Goal: Transaction & Acquisition: Purchase product/service

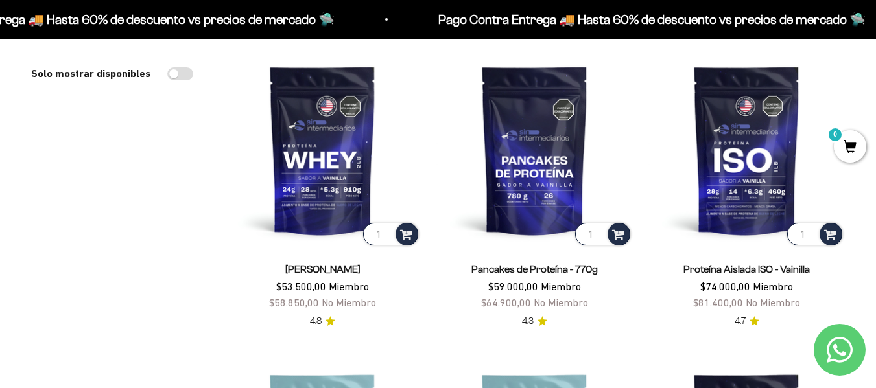
scroll to position [130, 0]
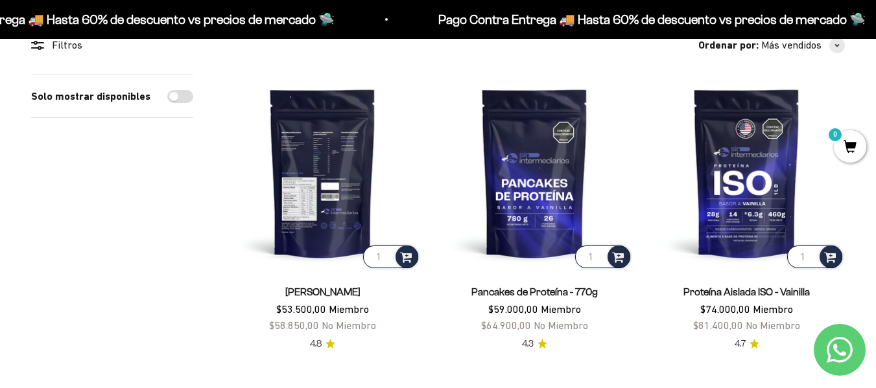
click at [325, 183] on img at bounding box center [322, 173] width 196 height 196
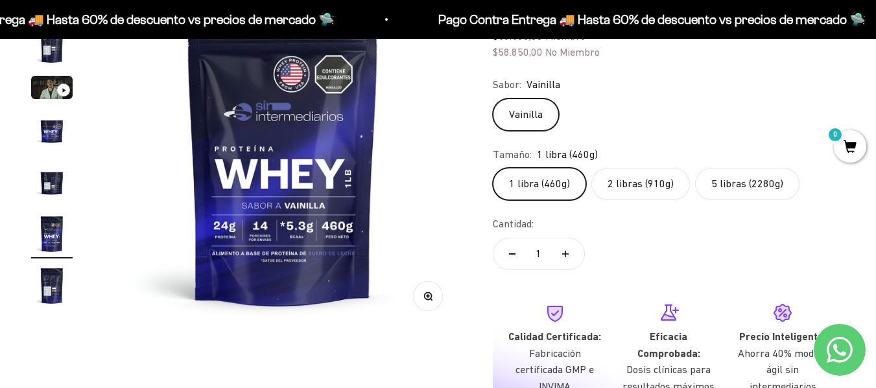
click at [756, 182] on label "5 libras (2280g)" at bounding box center [747, 184] width 104 height 32
click at [493, 168] on input "5 libras (2280g)" at bounding box center [492, 167] width 1 height 1
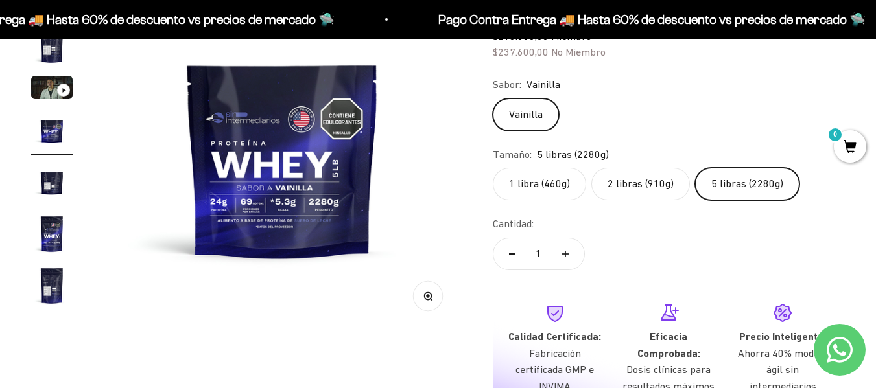
scroll to position [130, 0]
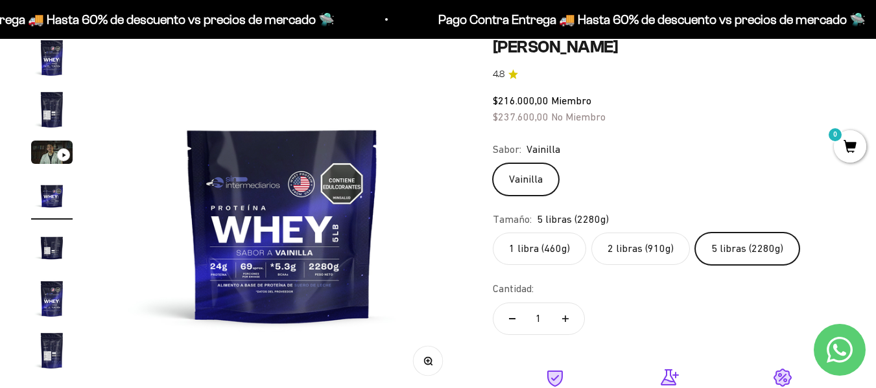
click at [569, 248] on label "1 libra (460g)" at bounding box center [539, 249] width 93 height 32
click at [493, 233] on input "1 libra (460g)" at bounding box center [492, 232] width 1 height 1
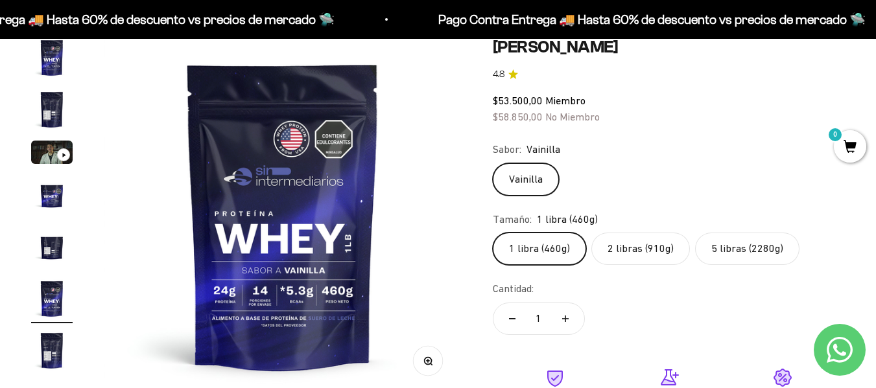
click at [777, 253] on label "5 libras (2280g)" at bounding box center [747, 249] width 104 height 32
click at [493, 233] on input "5 libras (2280g)" at bounding box center [492, 232] width 1 height 1
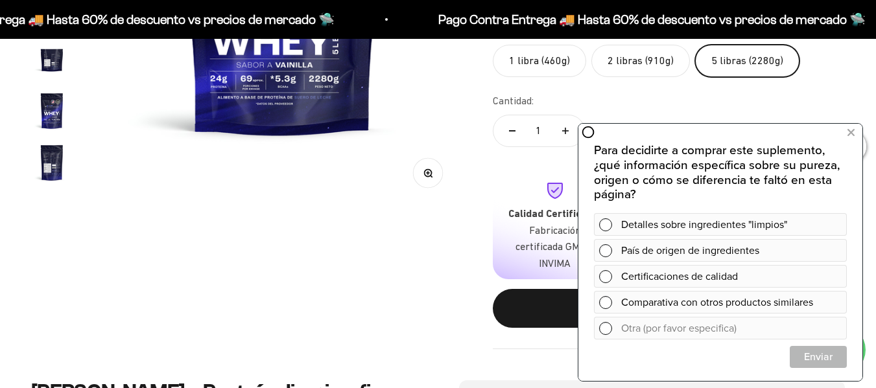
scroll to position [324, 0]
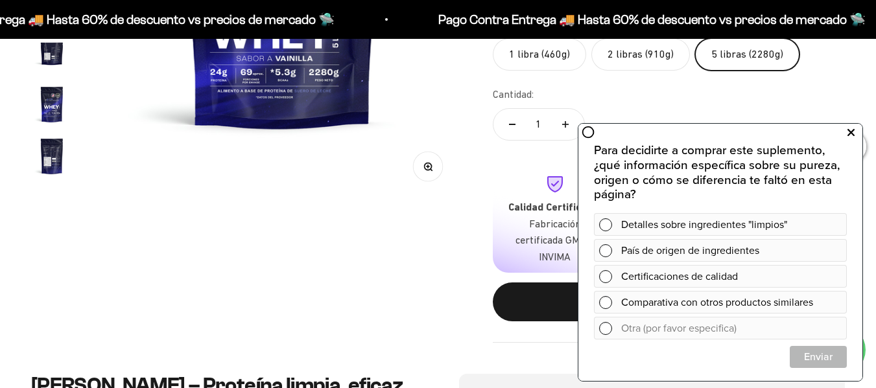
click at [847, 132] on icon at bounding box center [850, 132] width 7 height 17
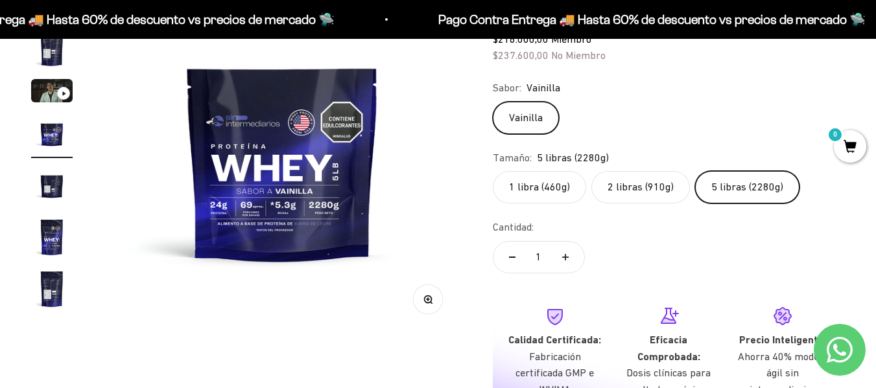
scroll to position [65, 0]
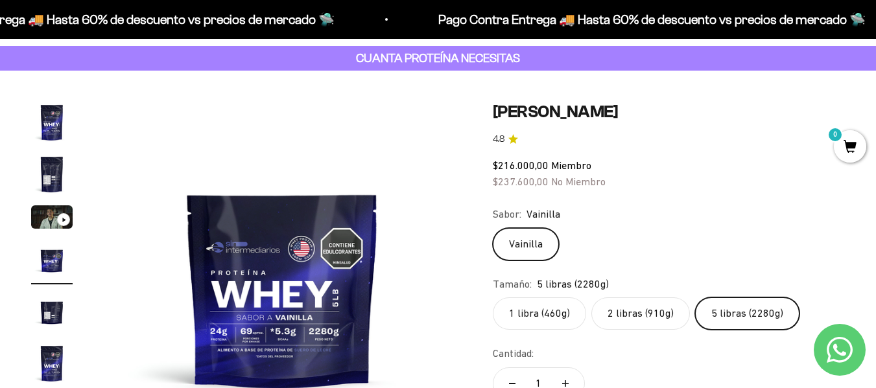
click at [532, 314] on label "1 libra (460g)" at bounding box center [539, 314] width 93 height 32
click at [493, 298] on input "1 libra (460g)" at bounding box center [492, 297] width 1 height 1
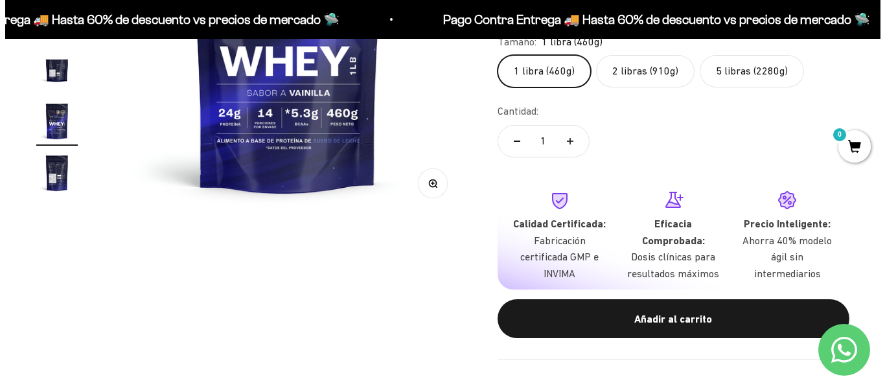
scroll to position [389, 0]
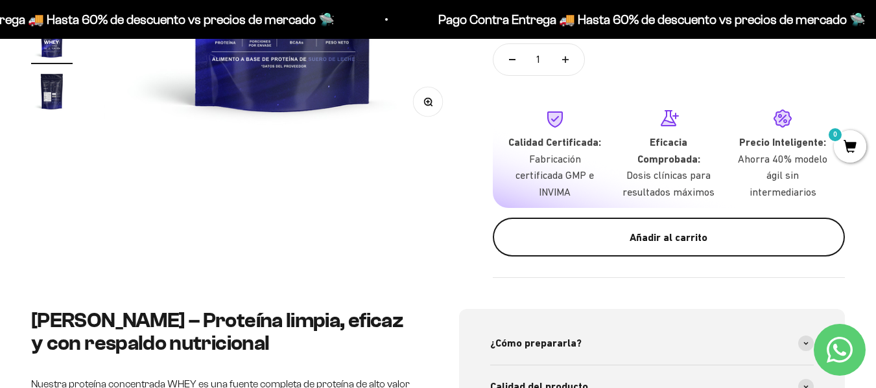
click at [631, 232] on div "Añadir al carrito" at bounding box center [669, 237] width 300 height 17
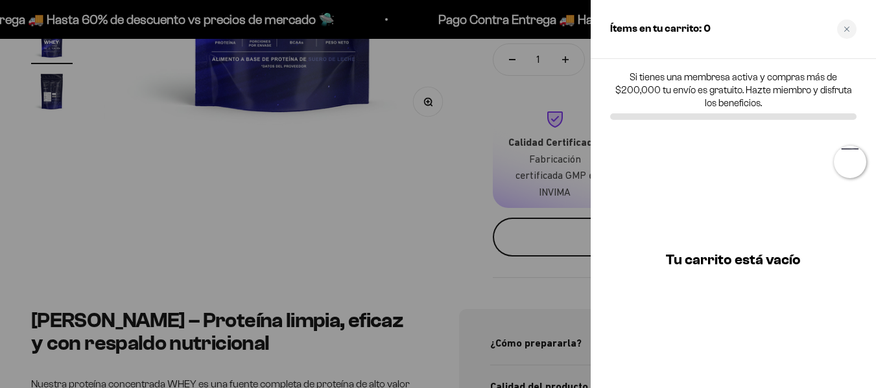
scroll to position [0, 1854]
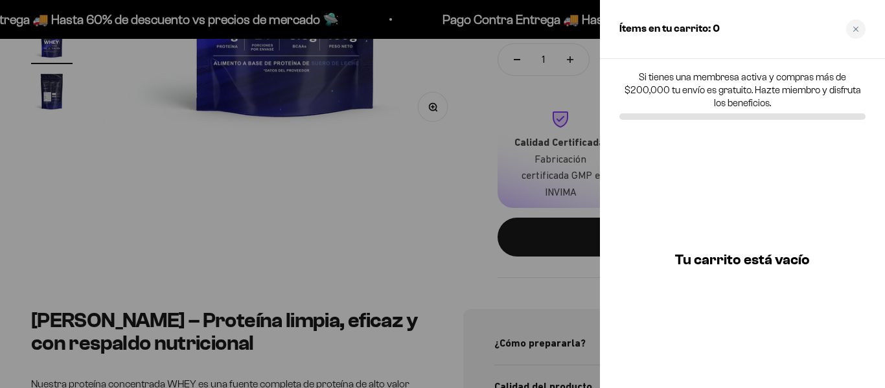
click at [498, 172] on div at bounding box center [442, 194] width 885 height 388
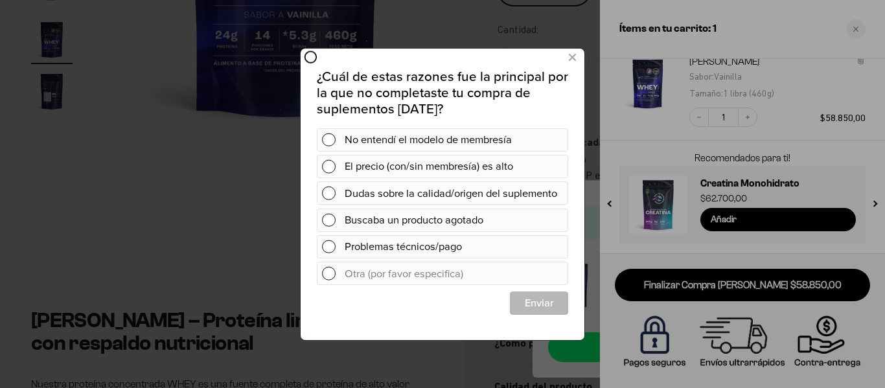
scroll to position [0, 0]
click at [558, 55] on div "¿Cuál de estas razones fue la principal por la que no completaste tu compra de …" at bounding box center [443, 186] width 284 height 279
click at [565, 60] on button at bounding box center [573, 57] width 24 height 21
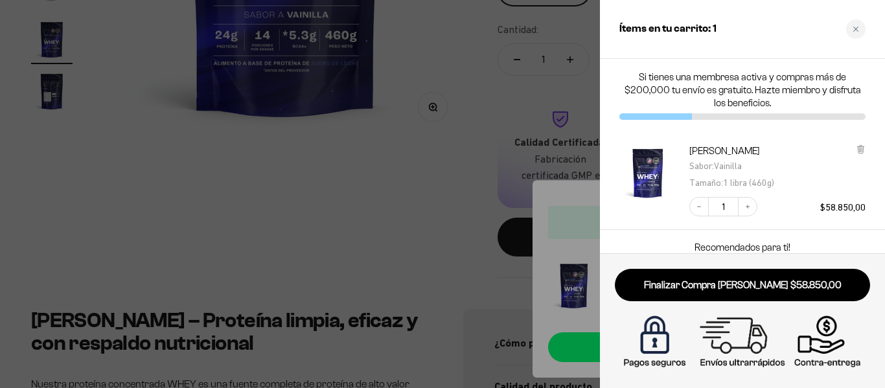
scroll to position [89, 0]
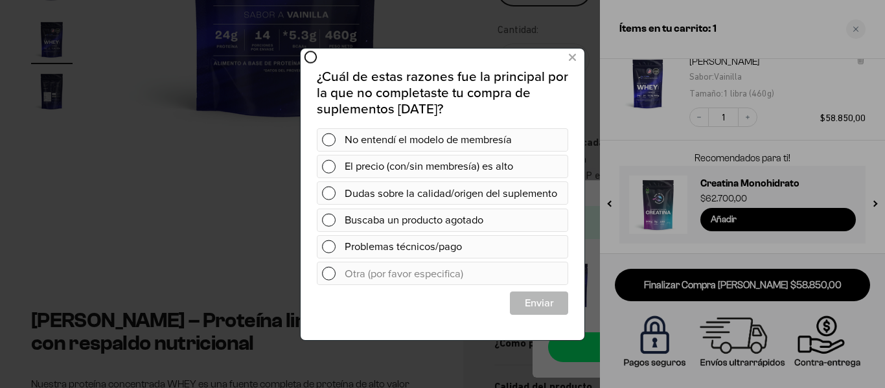
click at [800, 268] on div at bounding box center [442, 194] width 885 height 388
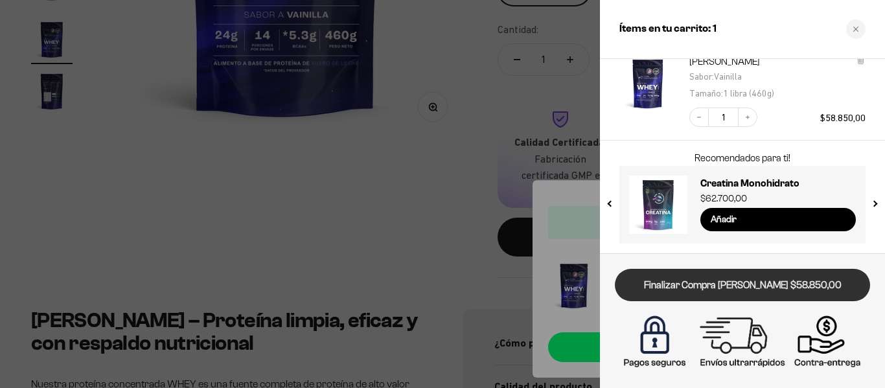
click at [722, 287] on link "Finalizar Compra Segura $58.850,00" at bounding box center [742, 285] width 255 height 33
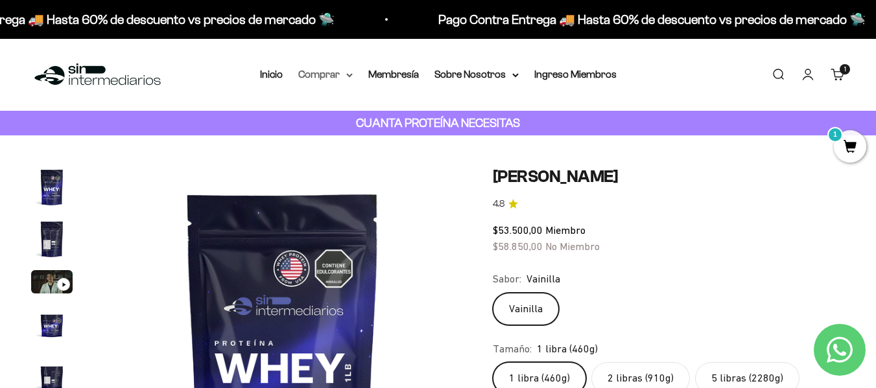
click at [342, 76] on summary "Comprar" at bounding box center [325, 74] width 54 height 17
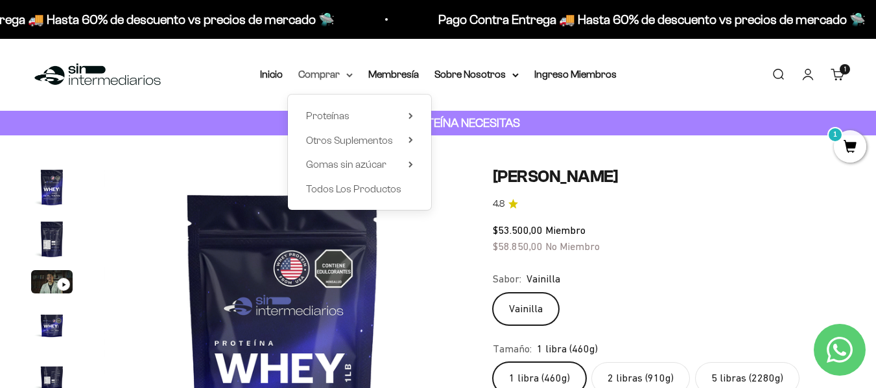
click at [342, 76] on summary "Comprar" at bounding box center [325, 74] width 54 height 17
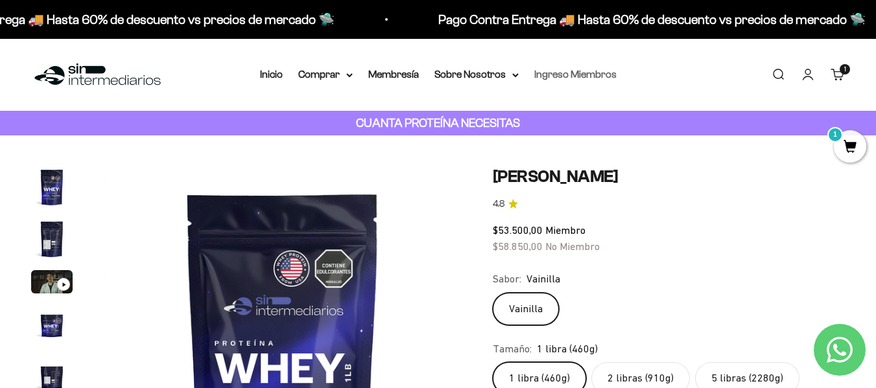
click at [535, 76] on link "Ingreso Miembros" at bounding box center [575, 74] width 82 height 11
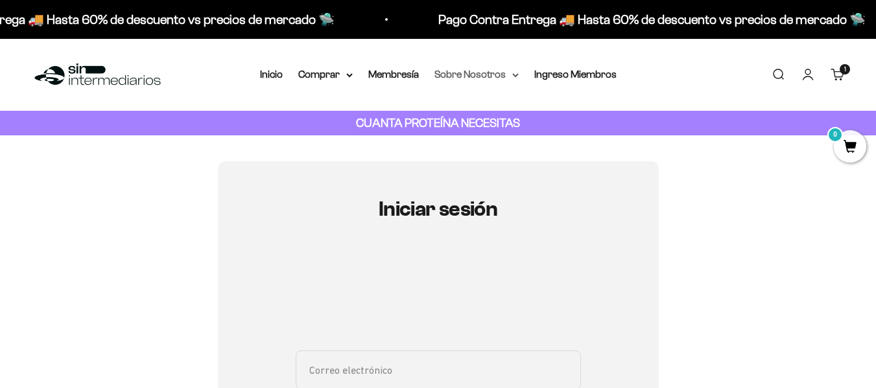
click at [482, 69] on summary "Sobre Nosotros" at bounding box center [476, 74] width 84 height 17
click at [350, 80] on summary "Comprar" at bounding box center [325, 74] width 54 height 17
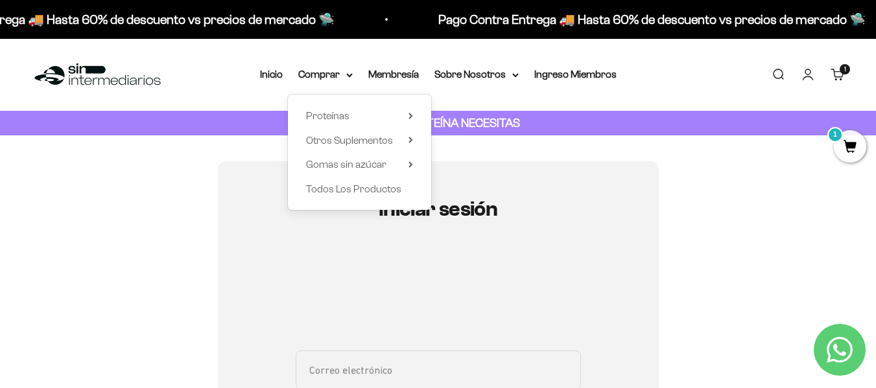
click at [259, 69] on div "Menú Buscar Inicio Comprar Proteínas Ver Todos Whey Iso Vegan Pancakes Pre-Entr…" at bounding box center [438, 75] width 876 height 72
click at [264, 73] on link "Inicio" at bounding box center [271, 74] width 23 height 11
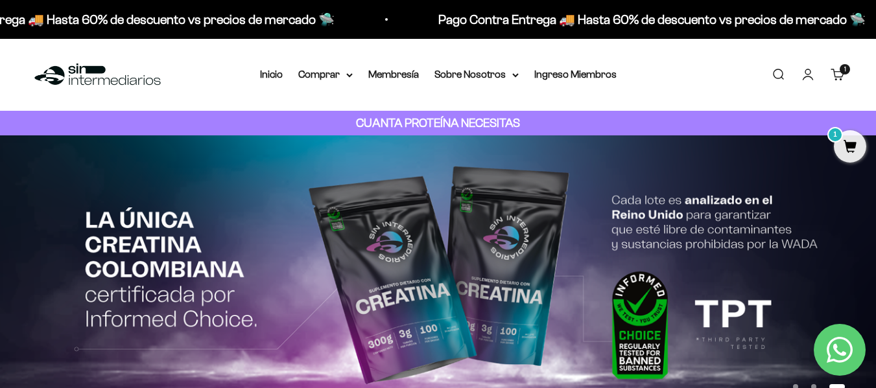
click at [814, 69] on link "Iniciar sesión" at bounding box center [808, 74] width 14 height 14
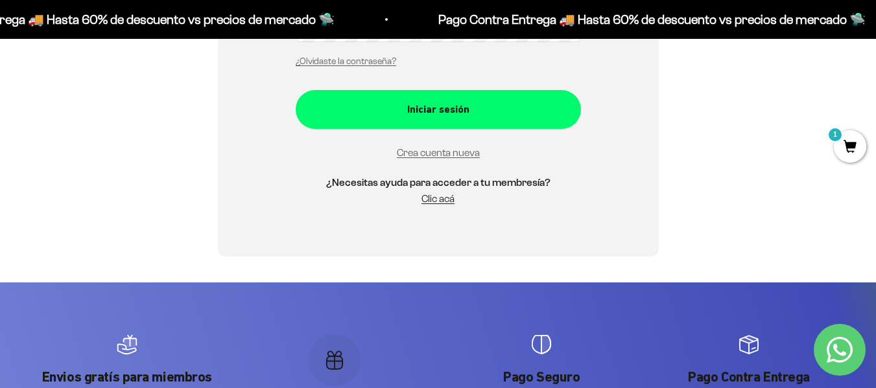
scroll to position [130, 0]
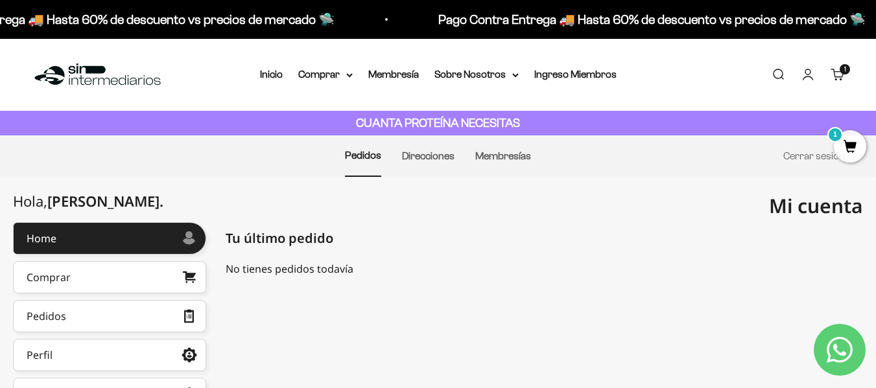
click at [847, 145] on span "1" at bounding box center [850, 146] width 32 height 32
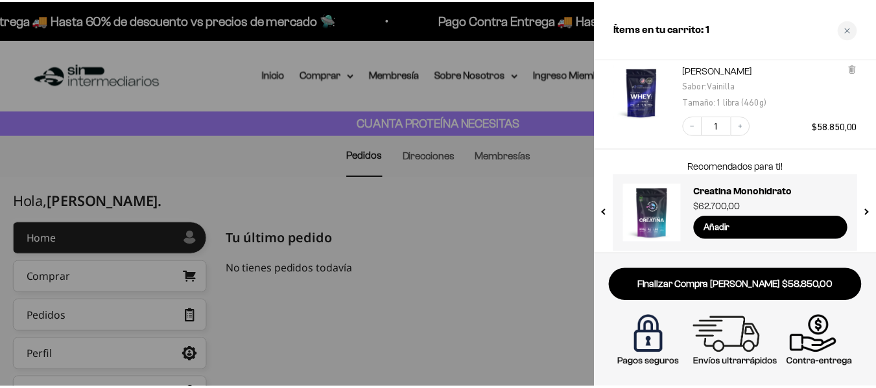
scroll to position [89, 0]
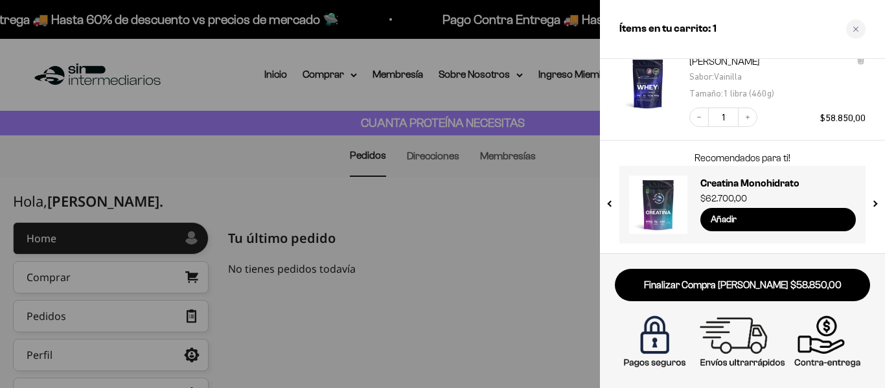
click at [398, 124] on div at bounding box center [442, 194] width 885 height 388
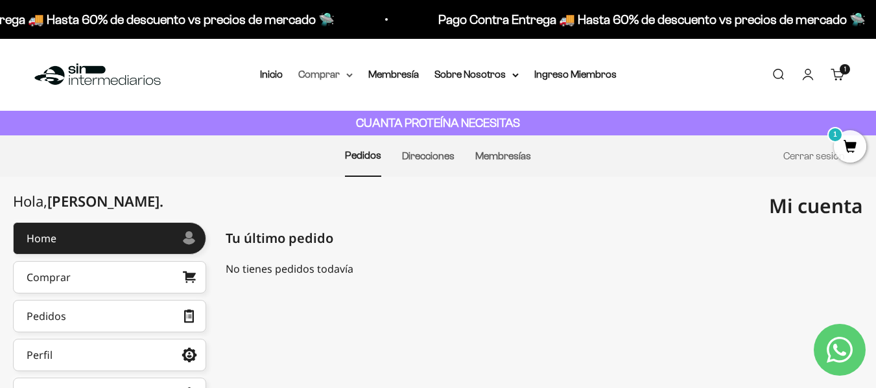
click at [333, 69] on summary "Comprar" at bounding box center [325, 74] width 54 height 17
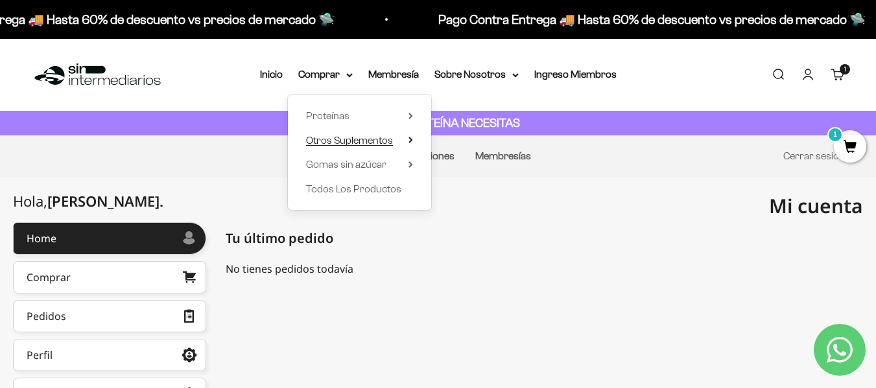
click at [390, 145] on span "Otros Suplementos" at bounding box center [349, 140] width 87 height 11
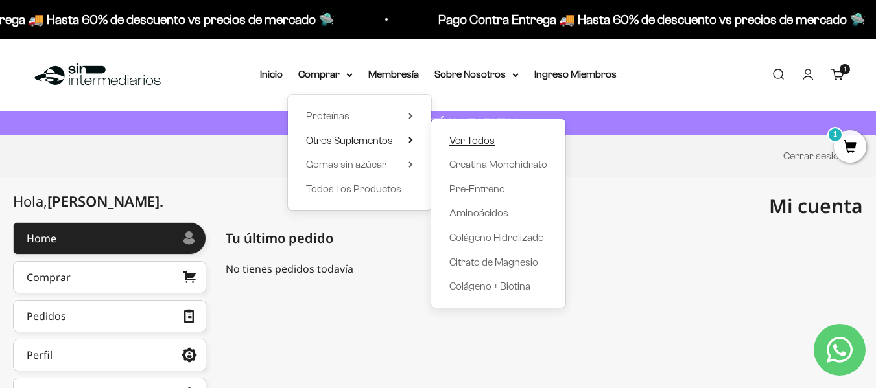
click at [489, 140] on span "Ver Todos" at bounding box center [471, 140] width 45 height 11
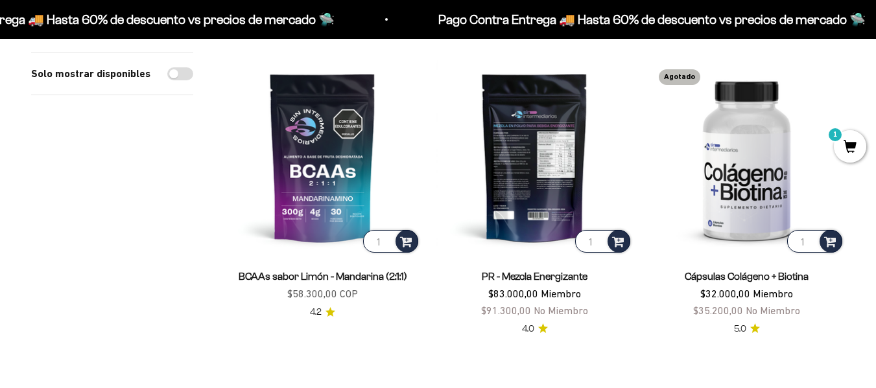
scroll to position [454, 0]
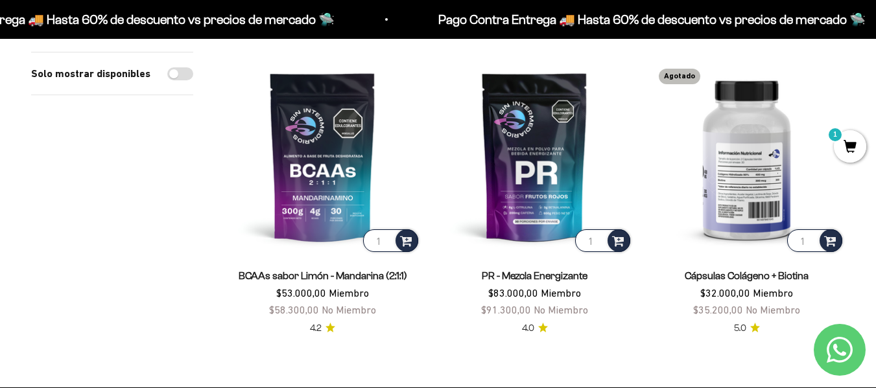
click at [741, 185] on img at bounding box center [746, 156] width 196 height 196
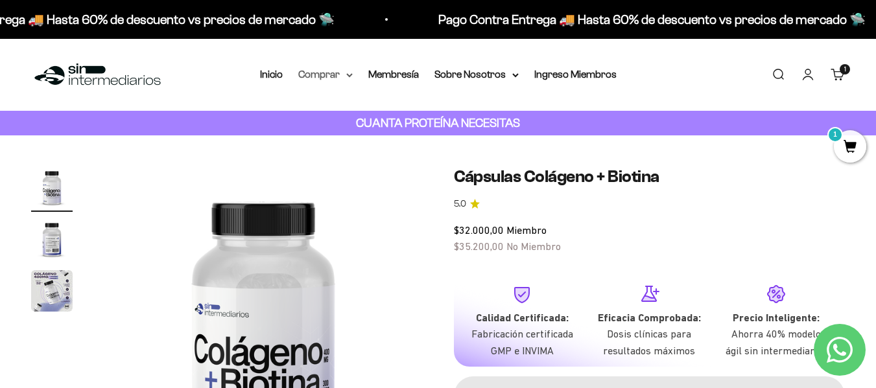
click at [347, 71] on summary "Comprar" at bounding box center [325, 74] width 54 height 17
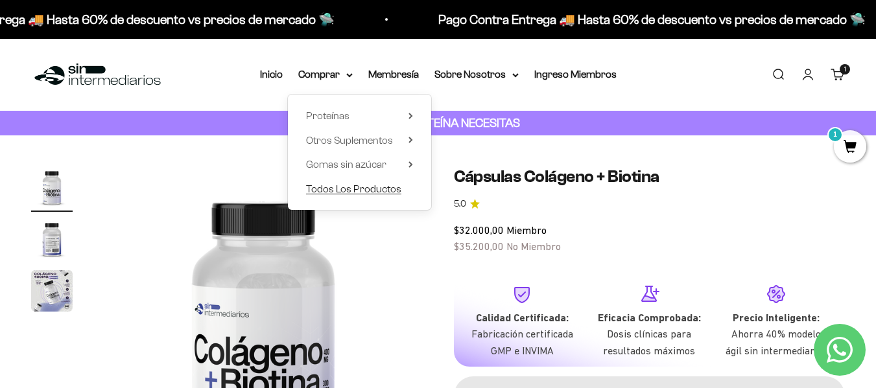
click at [390, 191] on span "Todos Los Productos" at bounding box center [353, 188] width 95 height 11
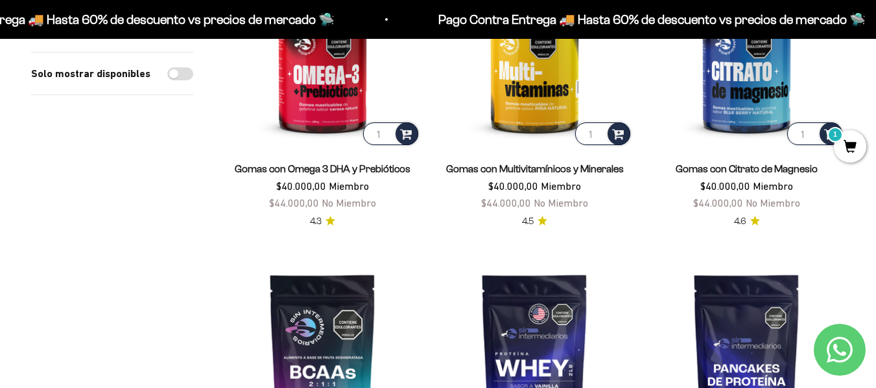
scroll to position [583, 0]
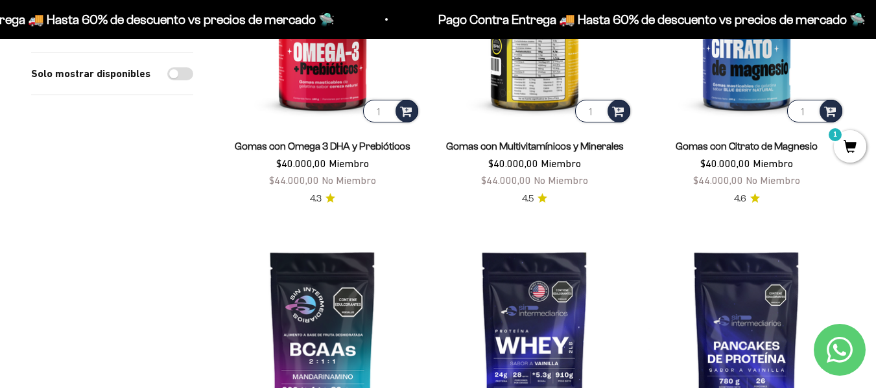
click at [519, 91] on img at bounding box center [534, 27] width 196 height 196
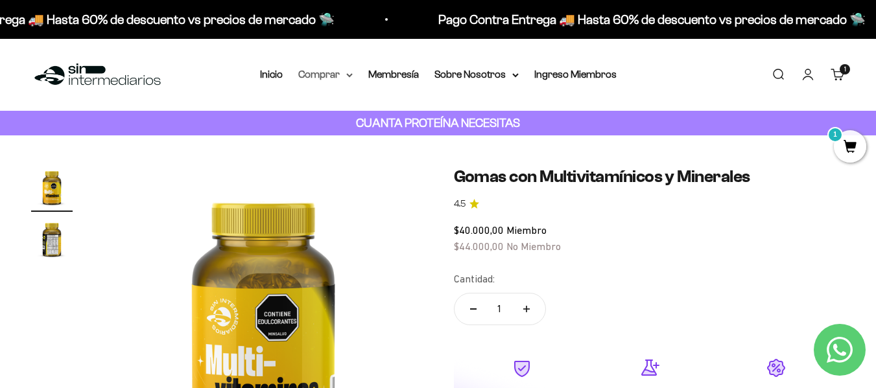
click at [345, 73] on summary "Comprar" at bounding box center [325, 74] width 54 height 17
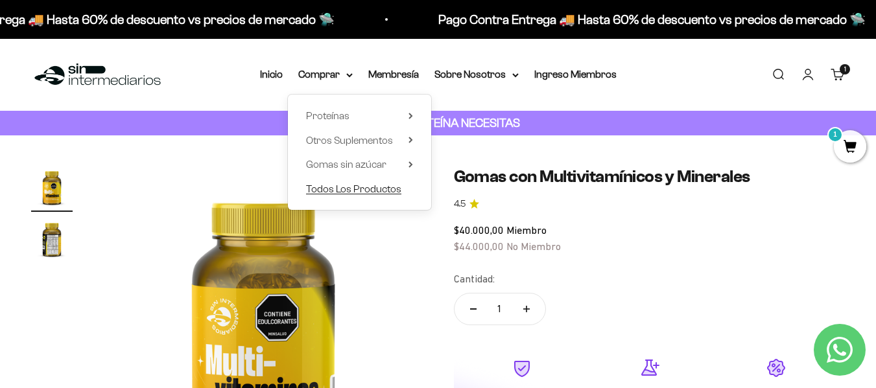
click at [368, 185] on span "Todos Los Productos" at bounding box center [353, 188] width 95 height 11
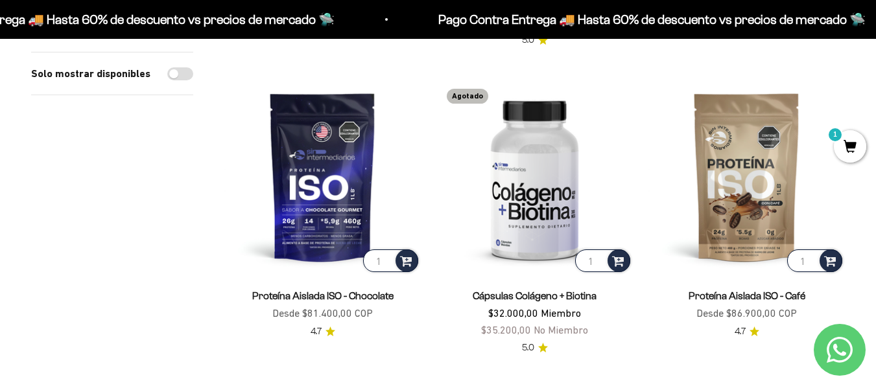
scroll to position [1685, 0]
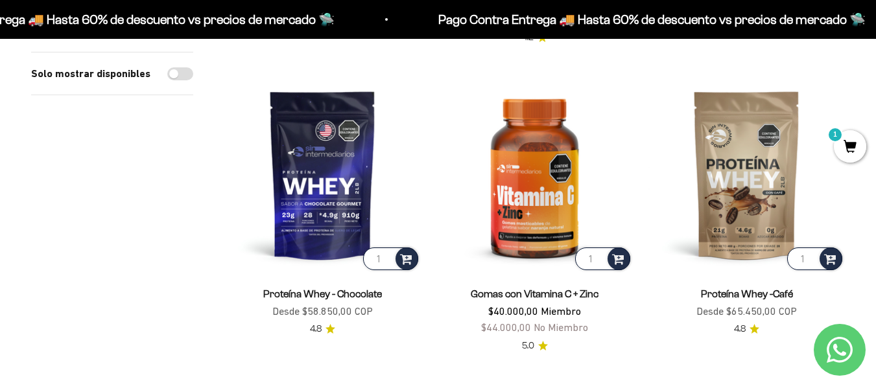
click at [846, 149] on span "1" at bounding box center [850, 146] width 32 height 32
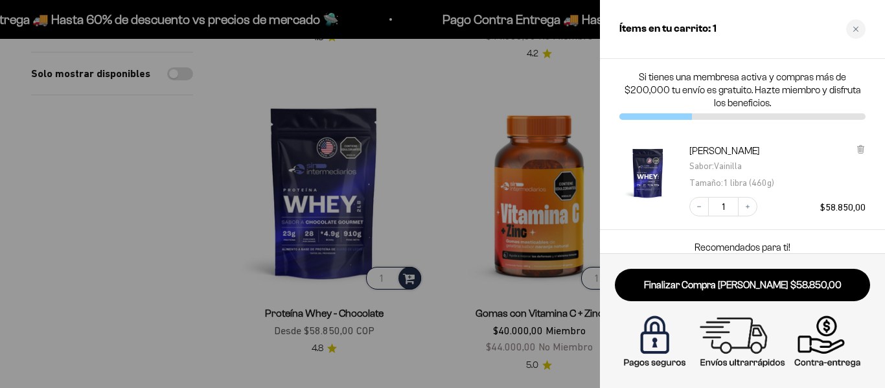
click at [469, 111] on div at bounding box center [442, 194] width 885 height 388
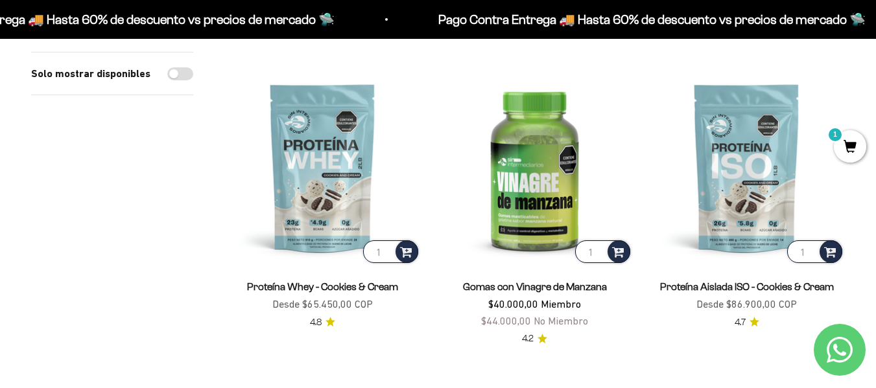
scroll to position [1361, 0]
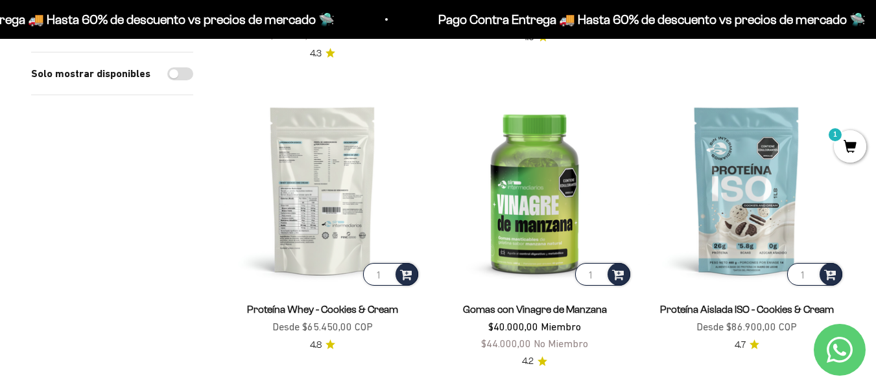
click at [316, 208] on img at bounding box center [322, 190] width 196 height 196
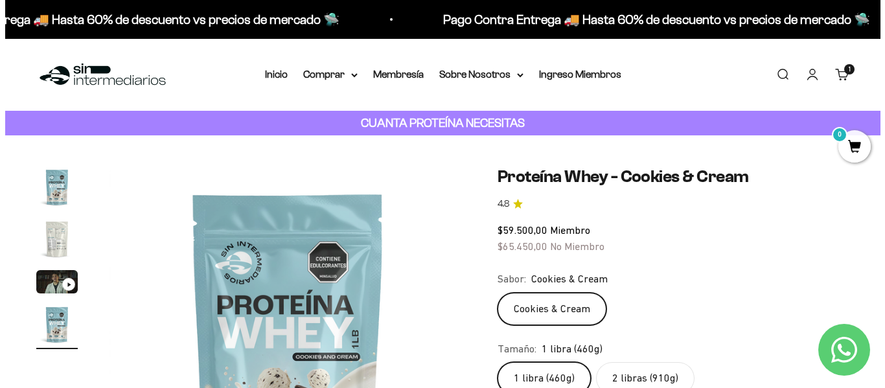
scroll to position [65, 0]
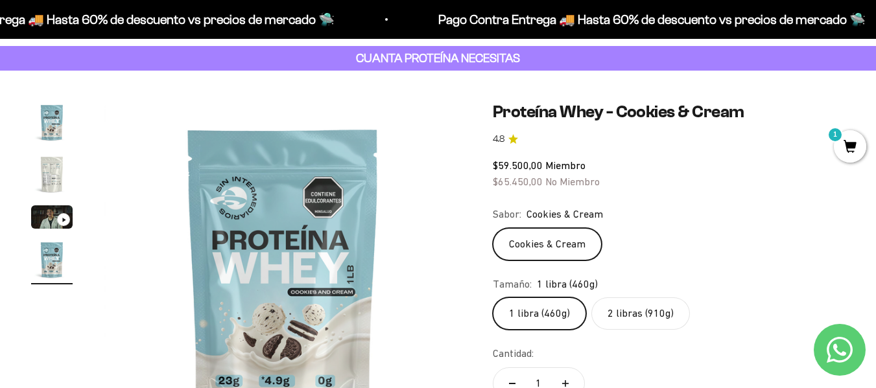
click at [849, 148] on span "1" at bounding box center [850, 146] width 32 height 32
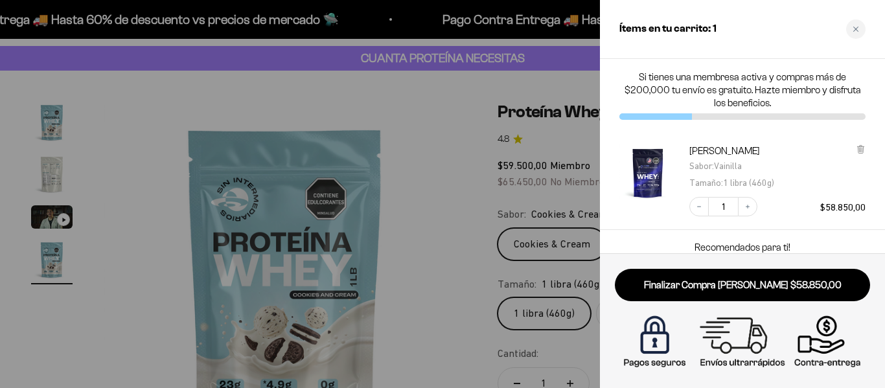
click at [410, 218] on div at bounding box center [442, 194] width 885 height 388
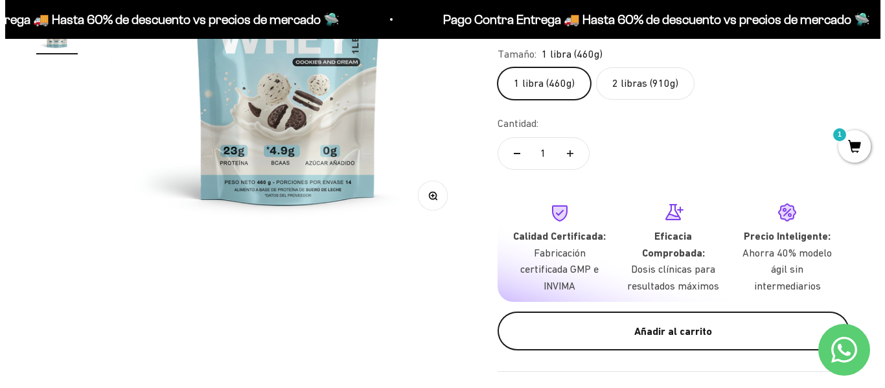
scroll to position [324, 0]
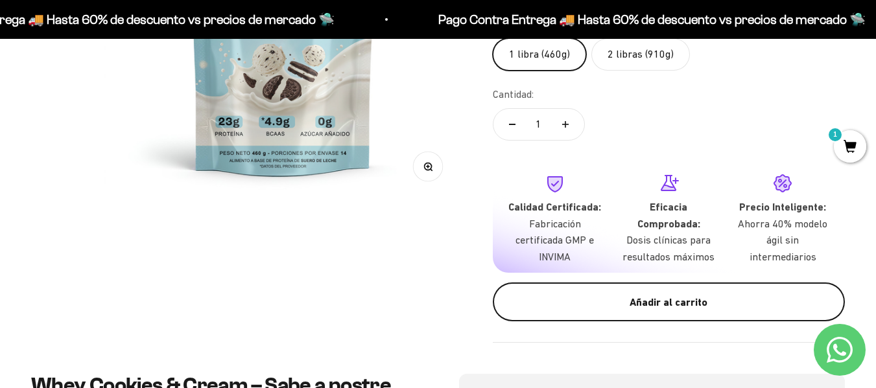
click at [603, 298] on div "Añadir al carrito" at bounding box center [669, 302] width 300 height 17
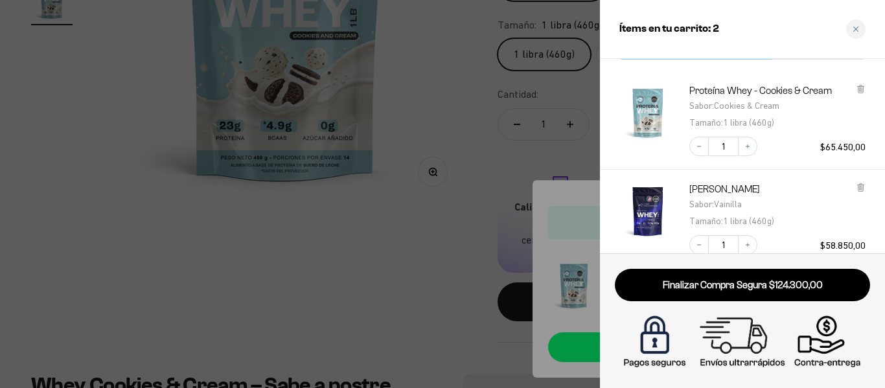
scroll to position [0, 0]
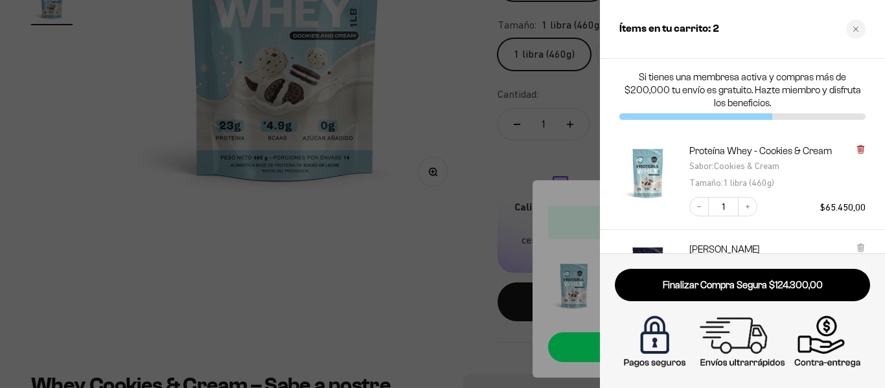
click at [861, 147] on icon at bounding box center [860, 149] width 5 height 6
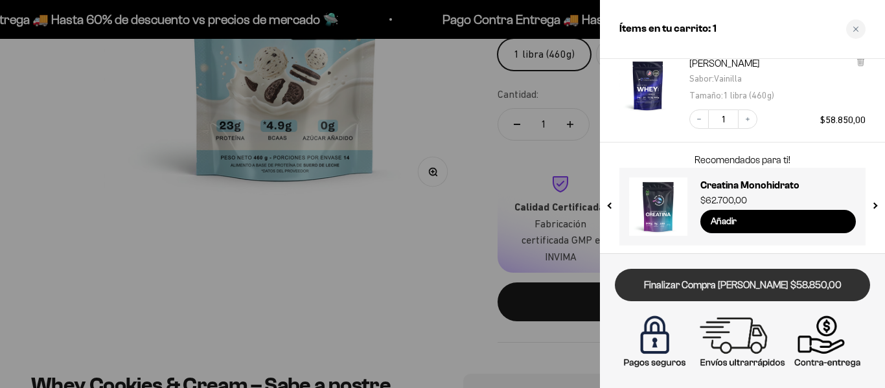
scroll to position [89, 0]
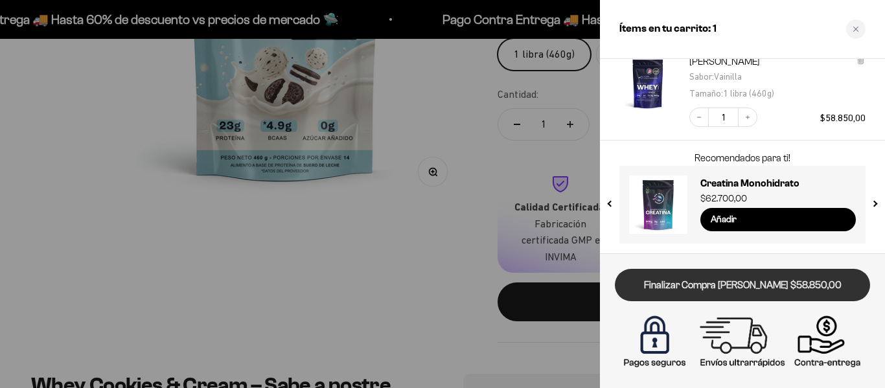
click at [766, 280] on link "Finalizar Compra Segura $58.850,00" at bounding box center [742, 285] width 255 height 33
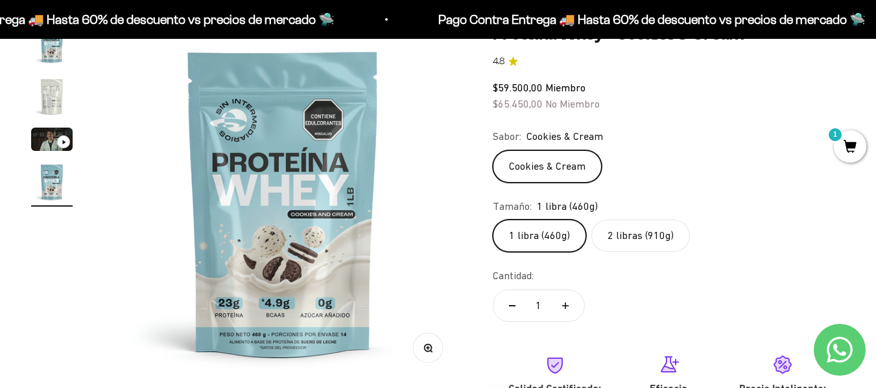
scroll to position [166, 0]
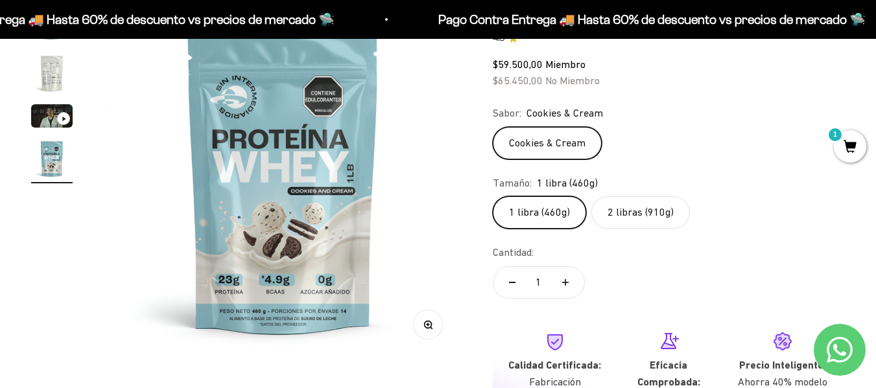
click at [620, 209] on label "2 libras (910g)" at bounding box center [640, 212] width 99 height 32
click at [493, 196] on input "2 libras (910g)" at bounding box center [492, 196] width 1 height 1
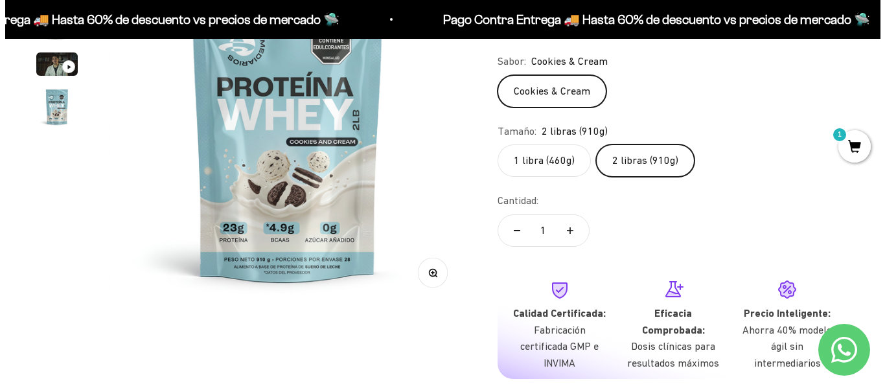
scroll to position [296, 0]
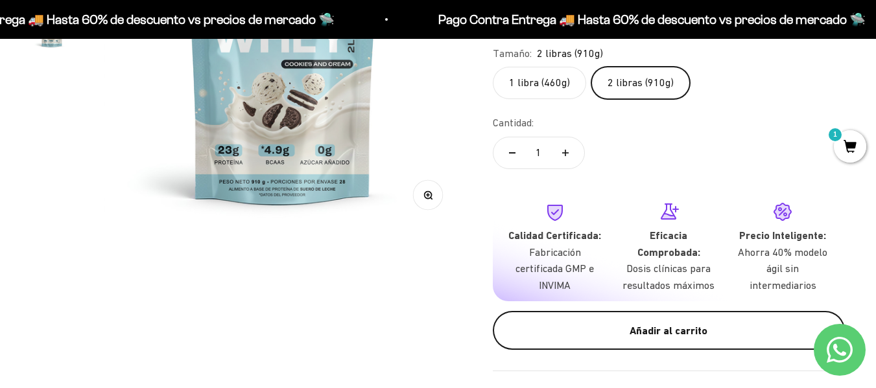
click at [639, 325] on div "Añadir al carrito" at bounding box center [669, 331] width 300 height 17
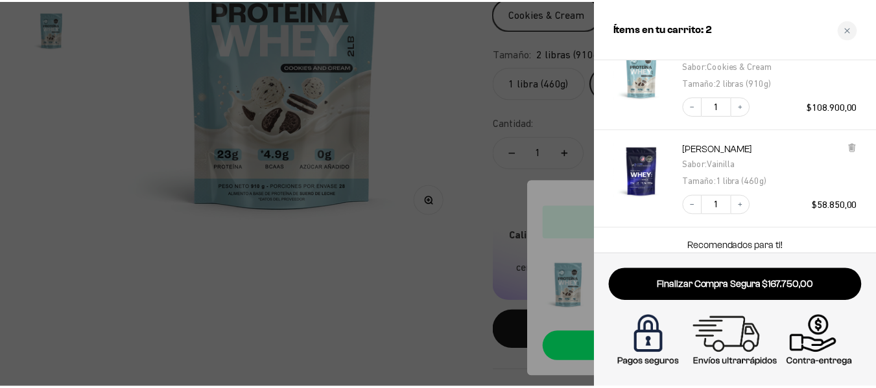
scroll to position [123, 0]
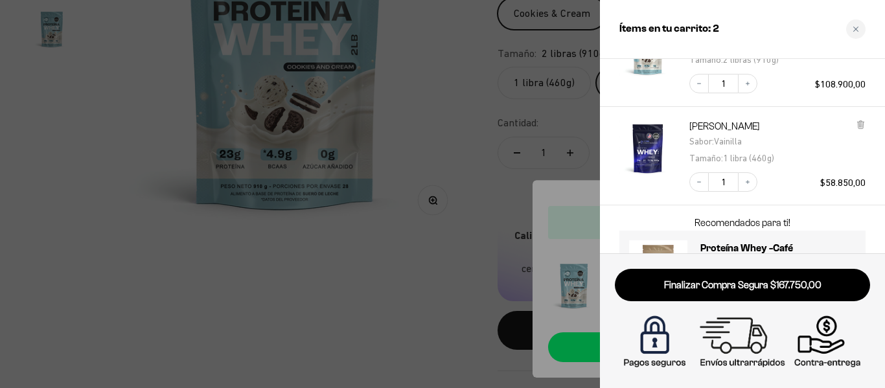
click at [495, 168] on div at bounding box center [442, 194] width 885 height 388
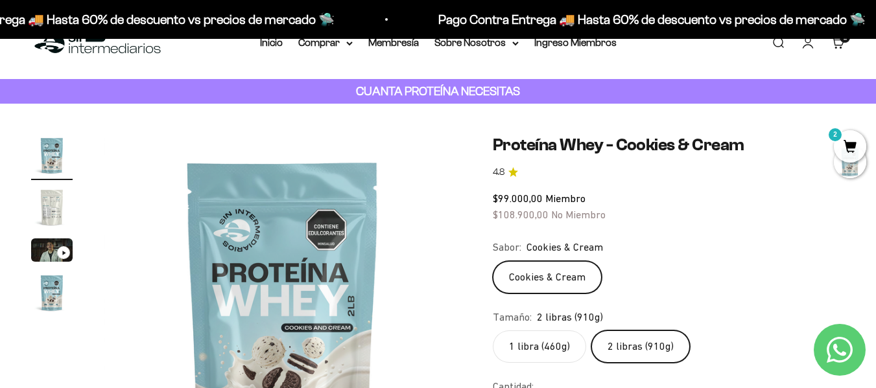
scroll to position [0, 0]
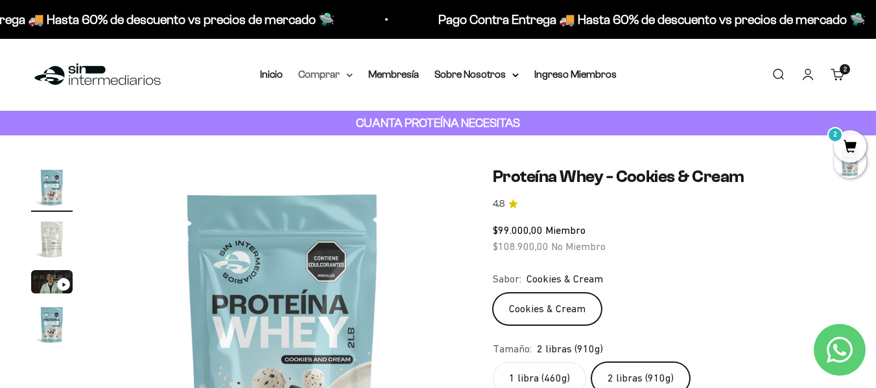
click at [323, 74] on summary "Comprar" at bounding box center [325, 74] width 54 height 17
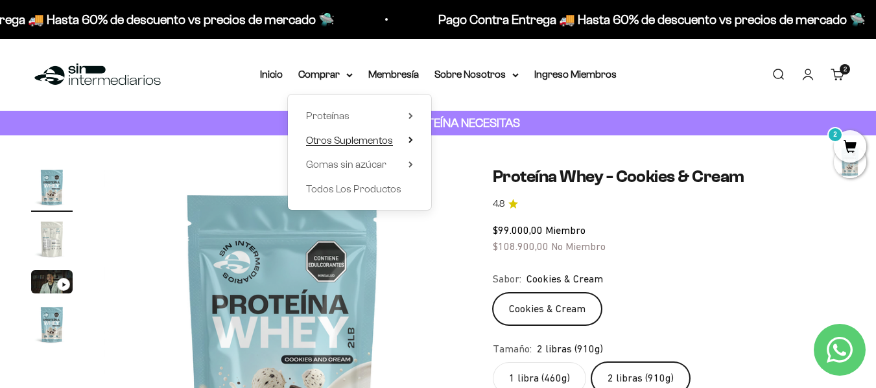
click at [387, 137] on span "Otros Suplementos" at bounding box center [349, 140] width 87 height 11
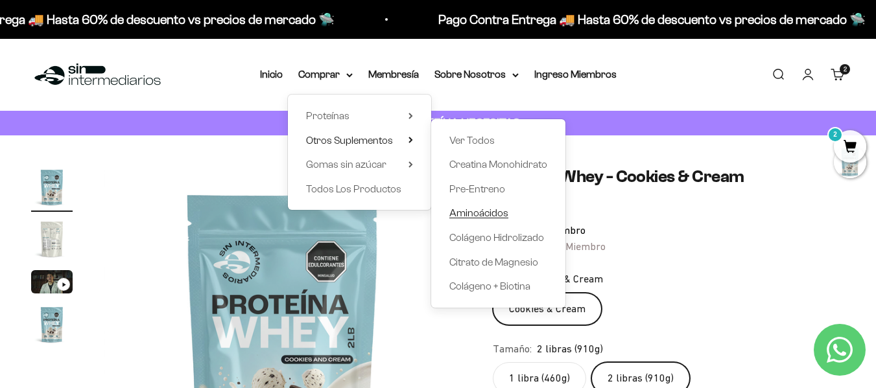
click at [492, 212] on span "Aminoácidos" at bounding box center [478, 212] width 59 height 11
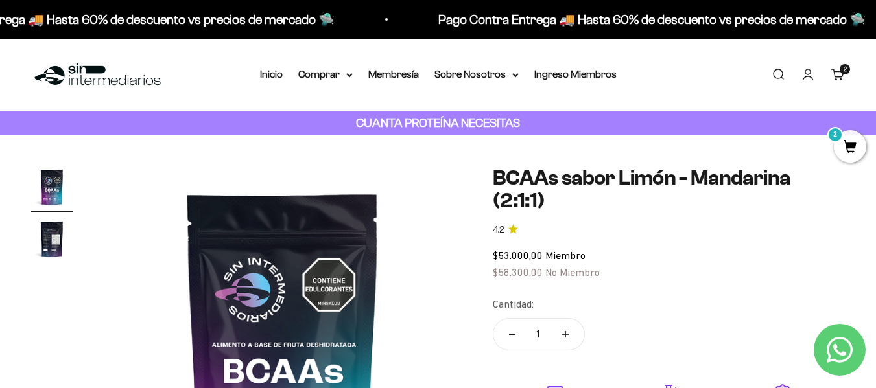
click at [849, 150] on span "2" at bounding box center [850, 146] width 32 height 32
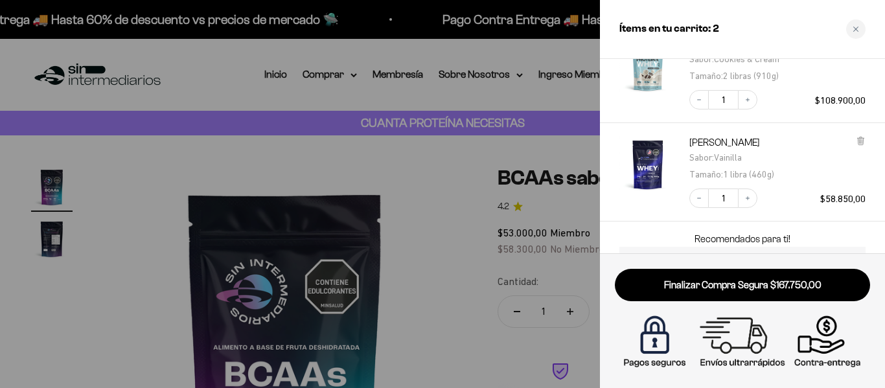
scroll to position [188, 0]
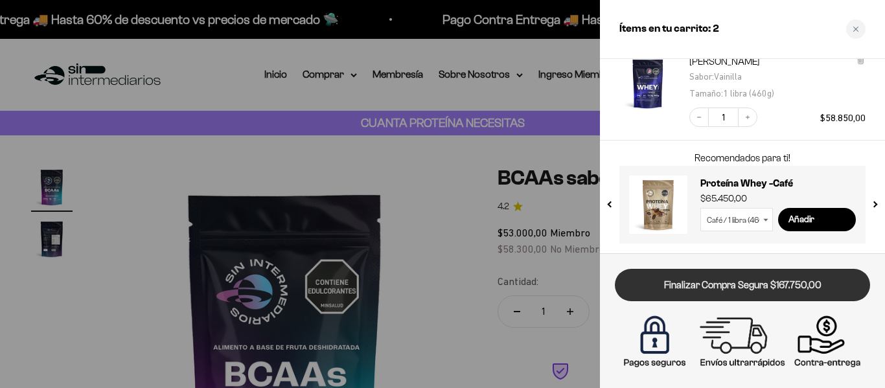
click at [801, 278] on link "Finalizar Compra Segura $167.750,00" at bounding box center [742, 285] width 255 height 33
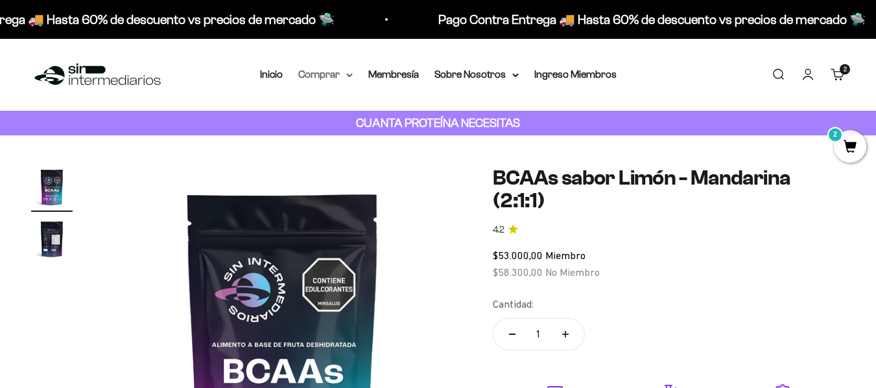
click at [345, 72] on summary "Comprar" at bounding box center [325, 74] width 54 height 17
click at [387, 76] on link "Membresía" at bounding box center [393, 74] width 51 height 11
click at [326, 68] on summary "Comprar" at bounding box center [325, 74] width 54 height 17
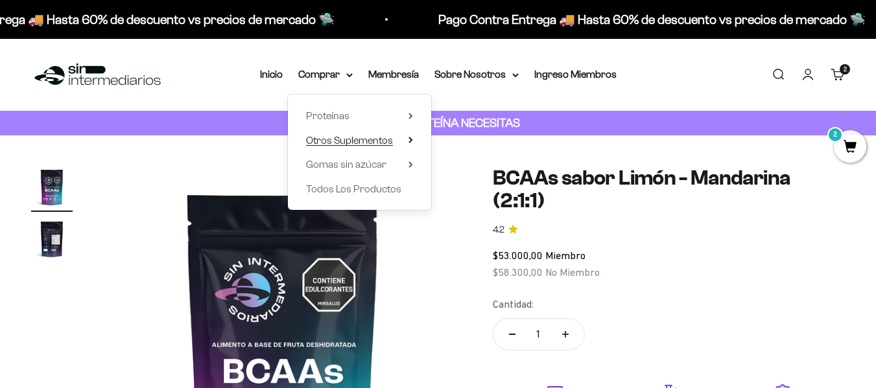
click at [360, 136] on span "Otros Suplementos" at bounding box center [349, 140] width 87 height 11
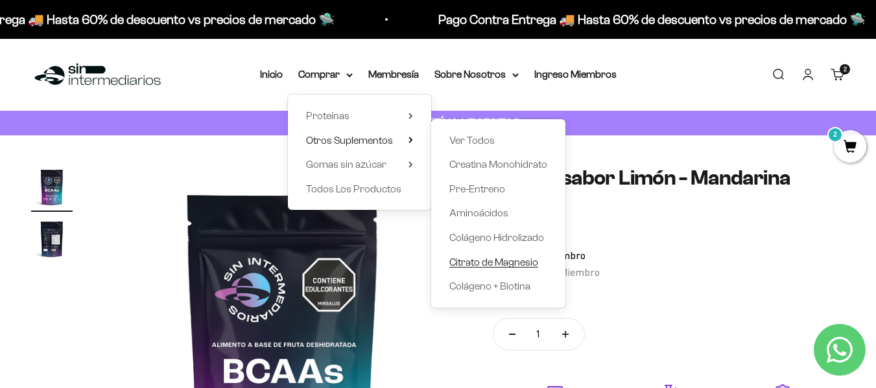
click at [500, 258] on span "Citrato de Magnesio" at bounding box center [493, 262] width 89 height 11
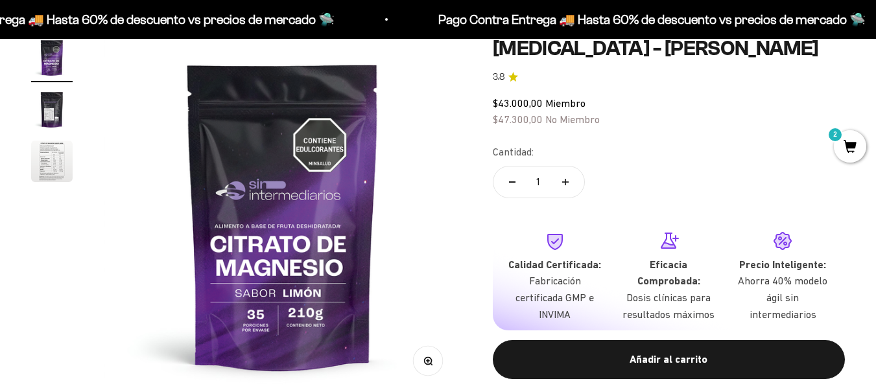
scroll to position [454, 0]
